Goal: Information Seeking & Learning: Learn about a topic

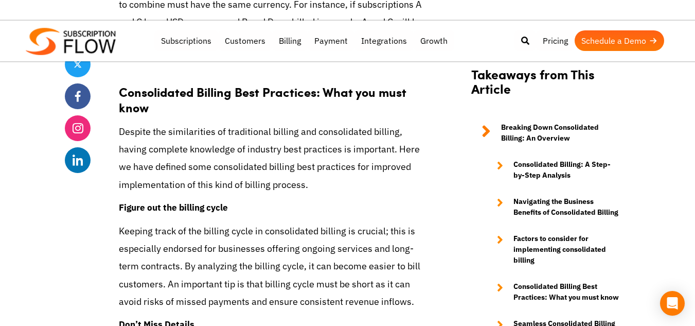
scroll to position [4031, 0]
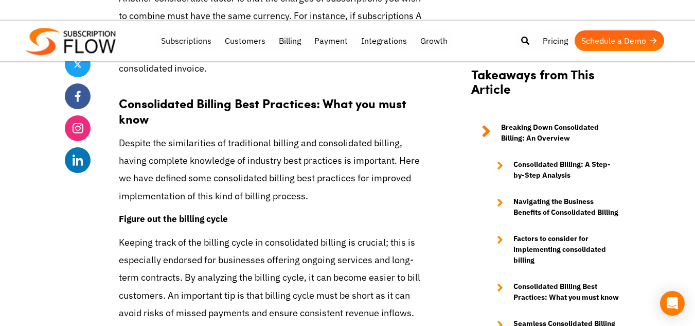
click at [312, 172] on p "Despite the similarities of traditional billing and consolidated billing, havin…" at bounding box center [274, 169] width 311 height 70
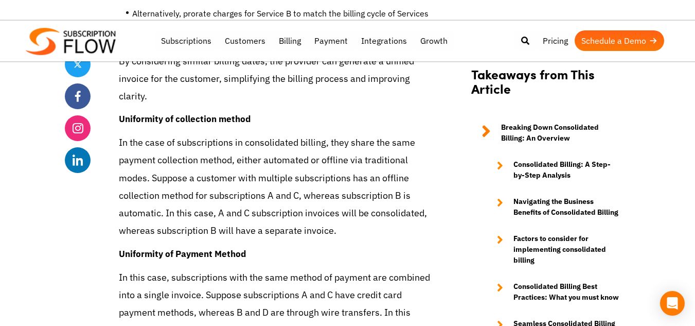
scroll to position [3635, 0]
click at [277, 160] on p "In the case of subscriptions in consolidated billing, they share the same payme…" at bounding box center [274, 186] width 311 height 105
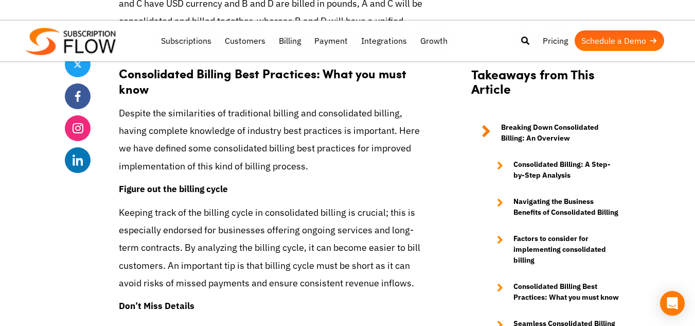
scroll to position [4061, 0]
click at [237, 135] on p "Despite the similarities of traditional billing and consolidated billing, havin…" at bounding box center [274, 139] width 311 height 70
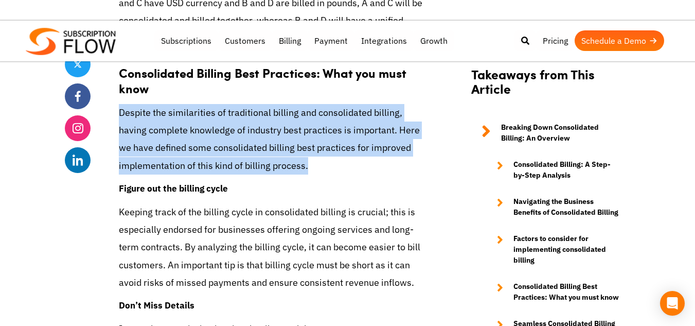
click at [237, 135] on p "Despite the similarities of traditional billing and consolidated billing, havin…" at bounding box center [274, 139] width 311 height 70
copy div "Despite the similarities of traditional billing and consolidated billing, havin…"
click at [237, 135] on p "Despite the similarities of traditional billing and consolidated billing, havin…" at bounding box center [274, 139] width 311 height 70
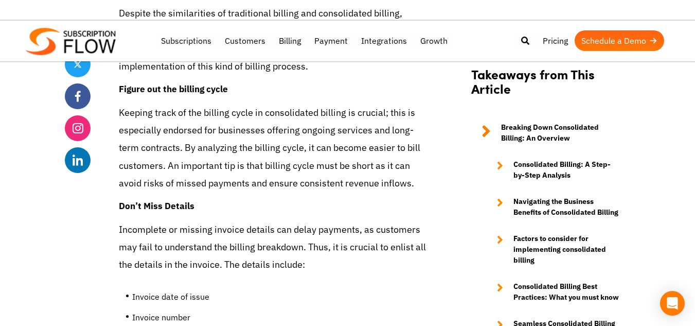
scroll to position [4162, 0]
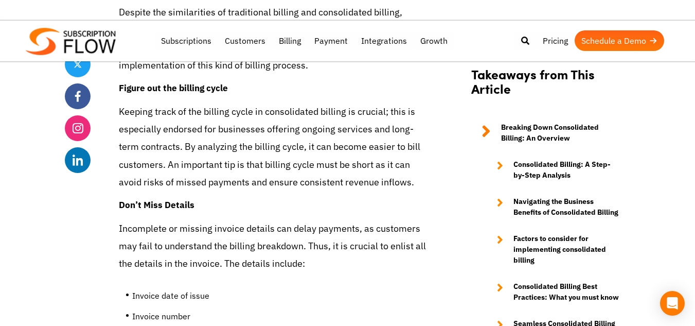
click at [346, 156] on p "Keeping track of the billing cycle in consolidated billing is crucial; this is …" at bounding box center [274, 147] width 311 height 88
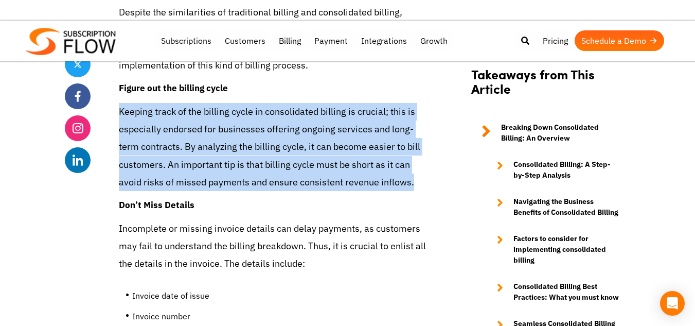
click at [346, 156] on p "Keeping track of the billing cycle in consolidated billing is crucial; this is …" at bounding box center [274, 147] width 311 height 88
copy div "Keeping track of the billing cycle in consolidated billing is crucial; this is …"
click at [346, 156] on p "Keeping track of the billing cycle in consolidated billing is crucial; this is …" at bounding box center [274, 147] width 311 height 88
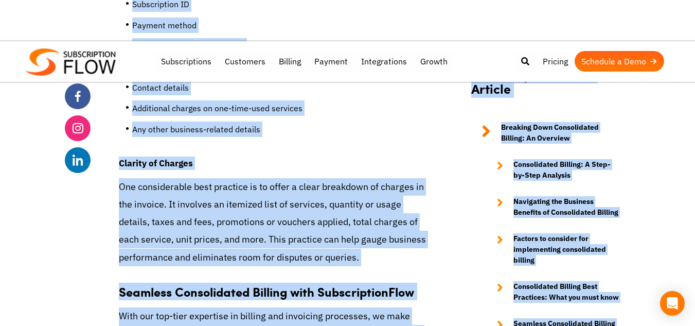
scroll to position [4482, 0]
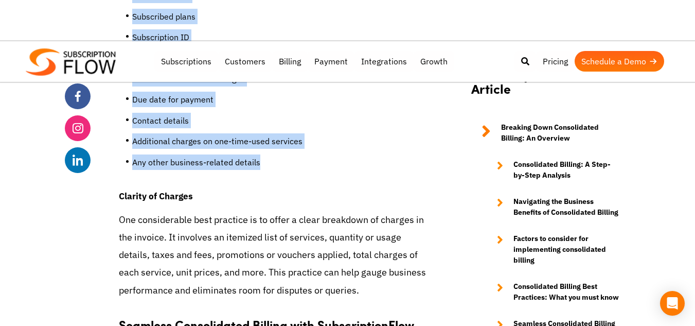
drag, startPoint x: 114, startPoint y: 122, endPoint x: 267, endPoint y: 180, distance: 164.2
copy div "Incomplete or missing invoice details can delay payments, as customers may fail…"
click at [333, 175] on li "Any other business-related details" at bounding box center [281, 164] width 298 height 21
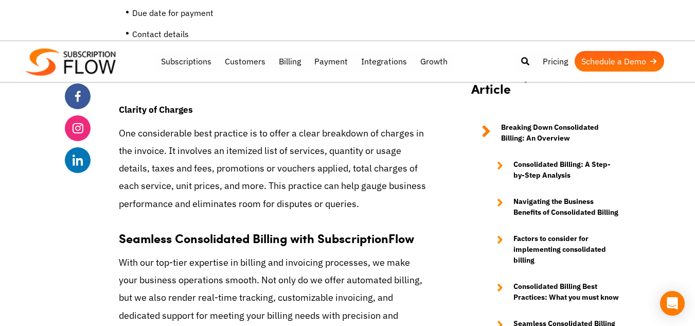
scroll to position [4569, 0]
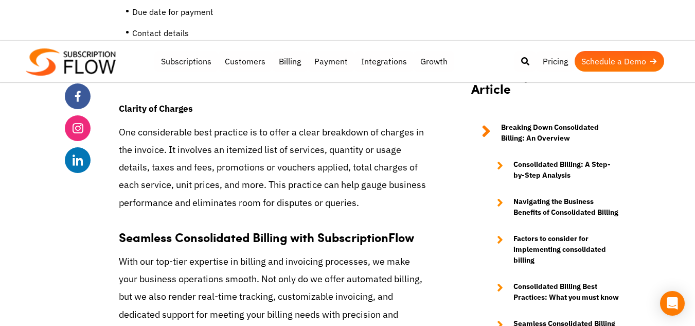
click at [297, 182] on p "One considerable best practice is to offer a clear breakdown of charges in the …" at bounding box center [274, 167] width 311 height 88
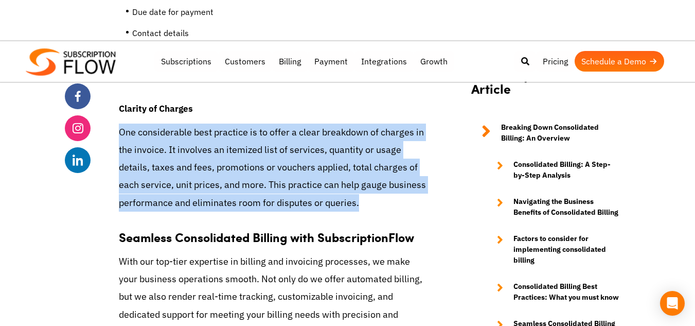
click at [297, 182] on p "One considerable best practice is to offer a clear breakdown of charges in the …" at bounding box center [274, 167] width 311 height 88
copy div "One considerable best practice is to offer a clear breakdown of charges in the …"
click at [297, 182] on p "One considerable best practice is to offer a clear breakdown of charges in the …" at bounding box center [274, 167] width 311 height 88
